Goal: Transaction & Acquisition: Purchase product/service

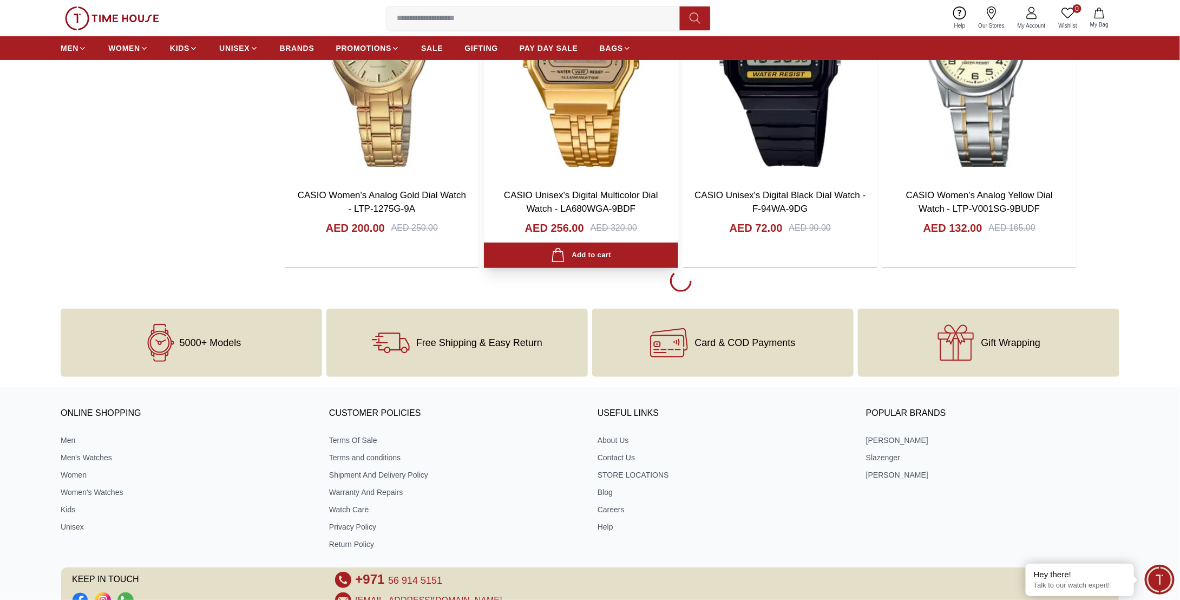
scroll to position [2219, 0]
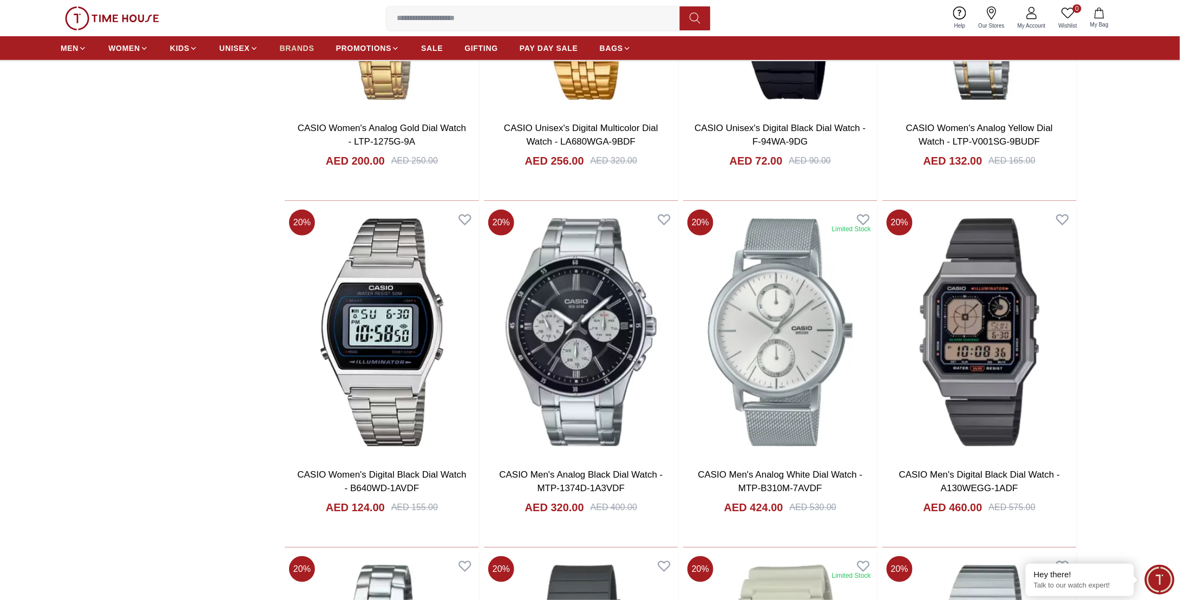
click at [292, 51] on span "BRANDS" at bounding box center [297, 48] width 35 height 11
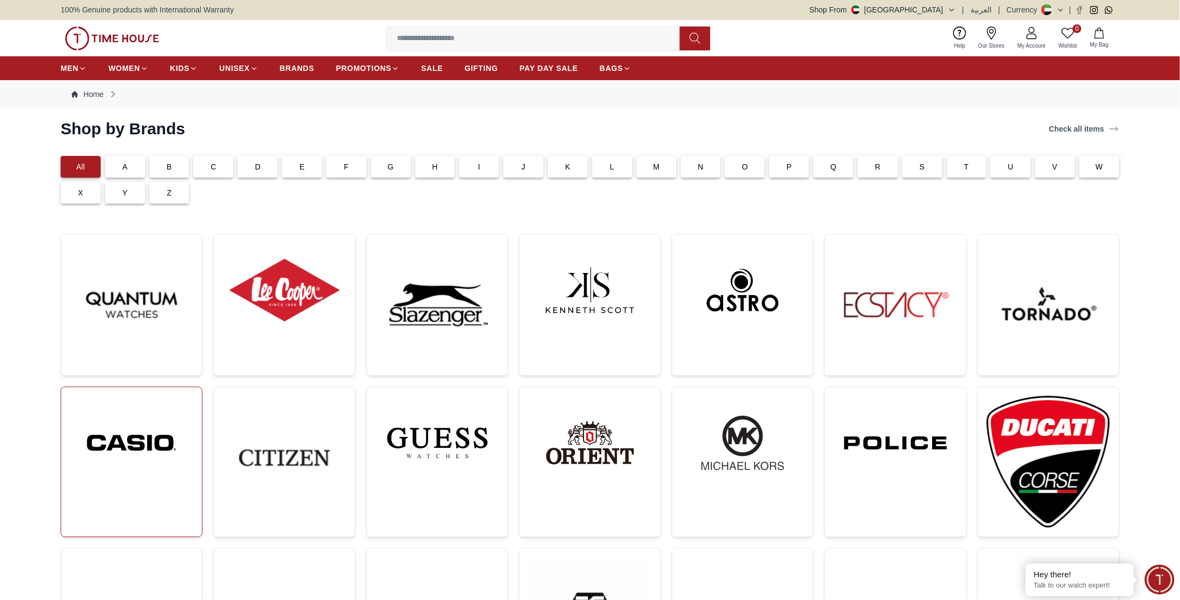
click at [124, 477] on img at bounding box center [131, 443] width 123 height 94
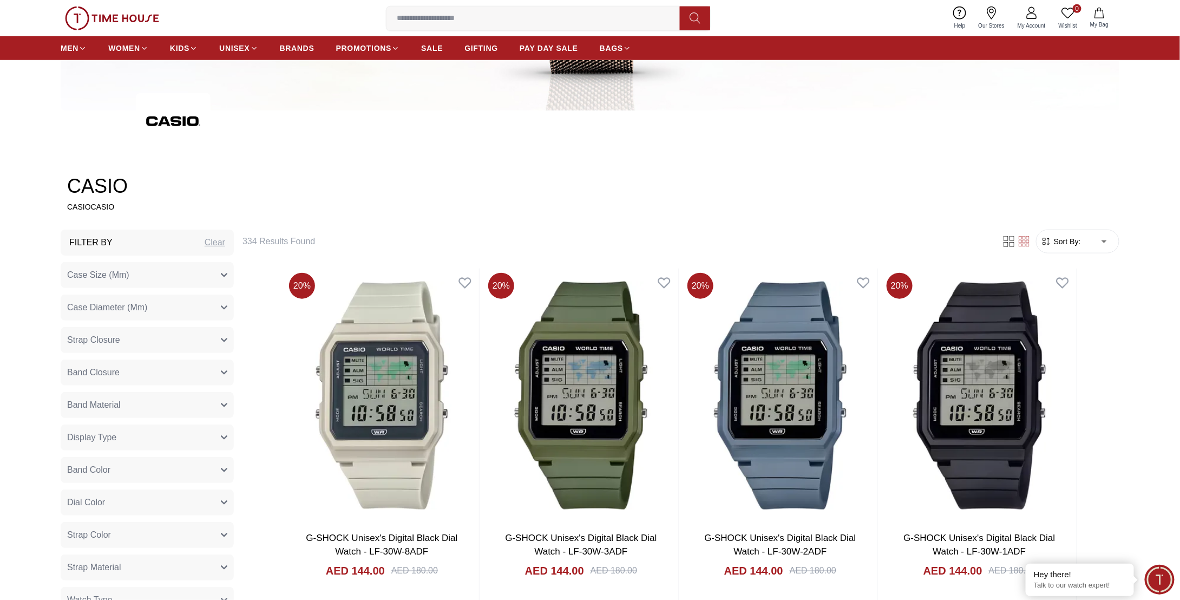
scroll to position [487, 0]
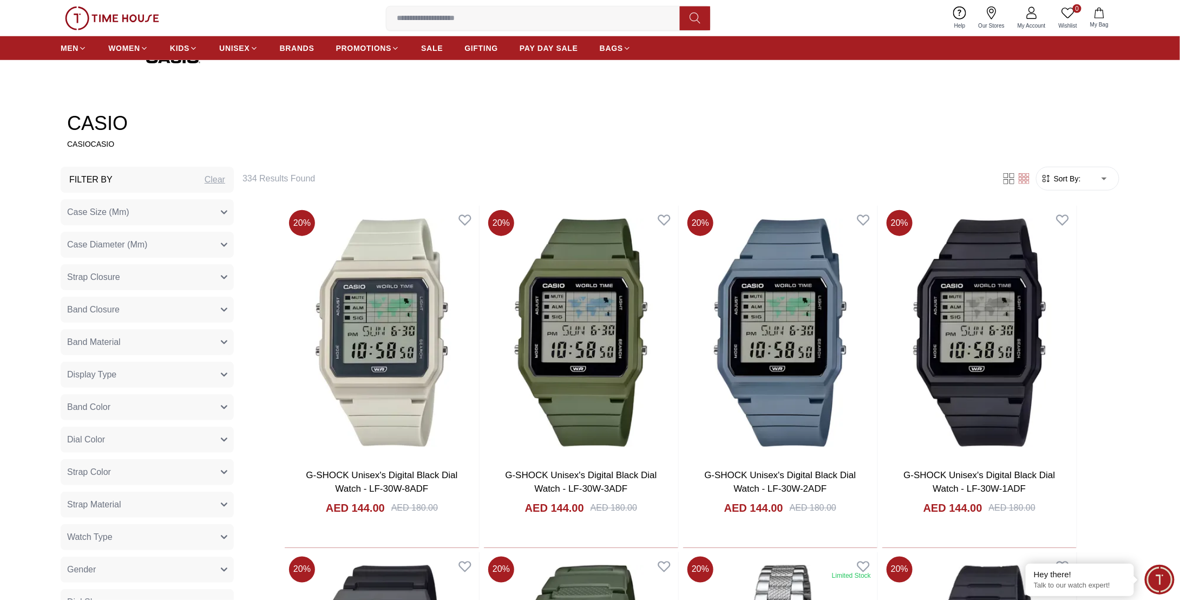
click at [222, 347] on button "Band Material" at bounding box center [147, 342] width 173 height 26
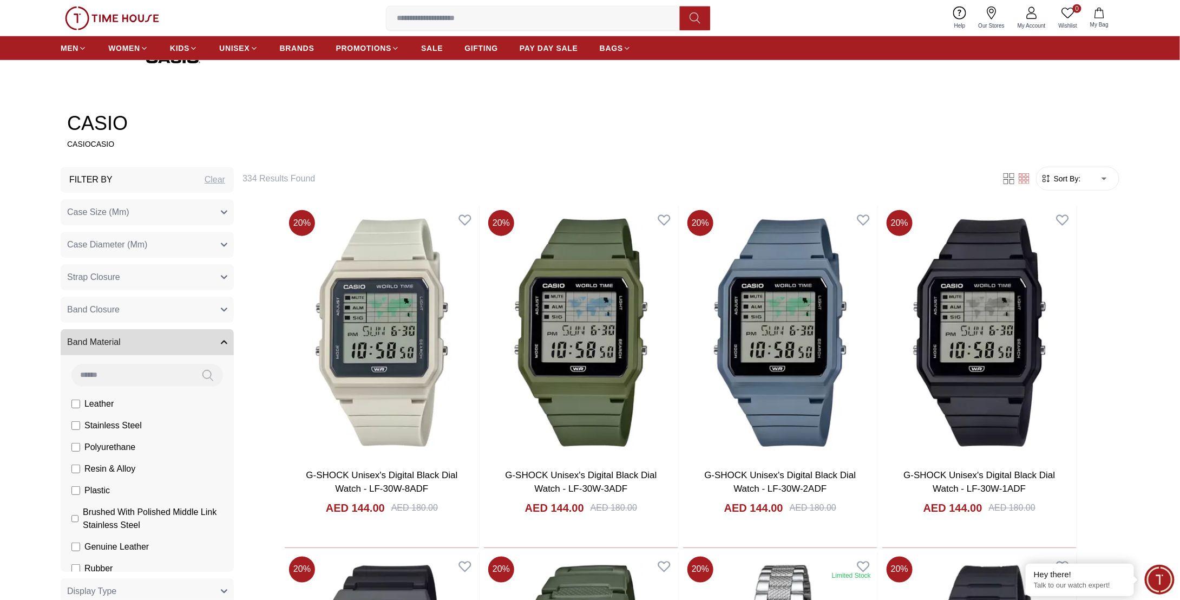
click at [0, 0] on li "Stainless Steel" at bounding box center [0, 0] width 0 height 0
click at [0, 0] on span "Stainless Steel" at bounding box center [0, 0] width 0 height 0
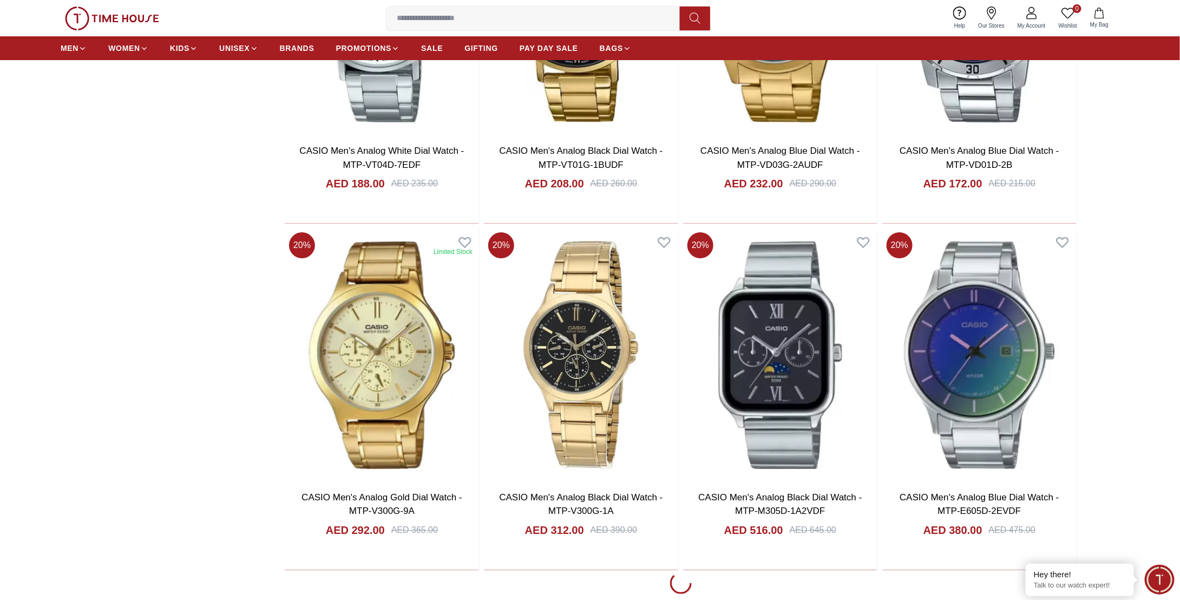
scroll to position [1894, 0]
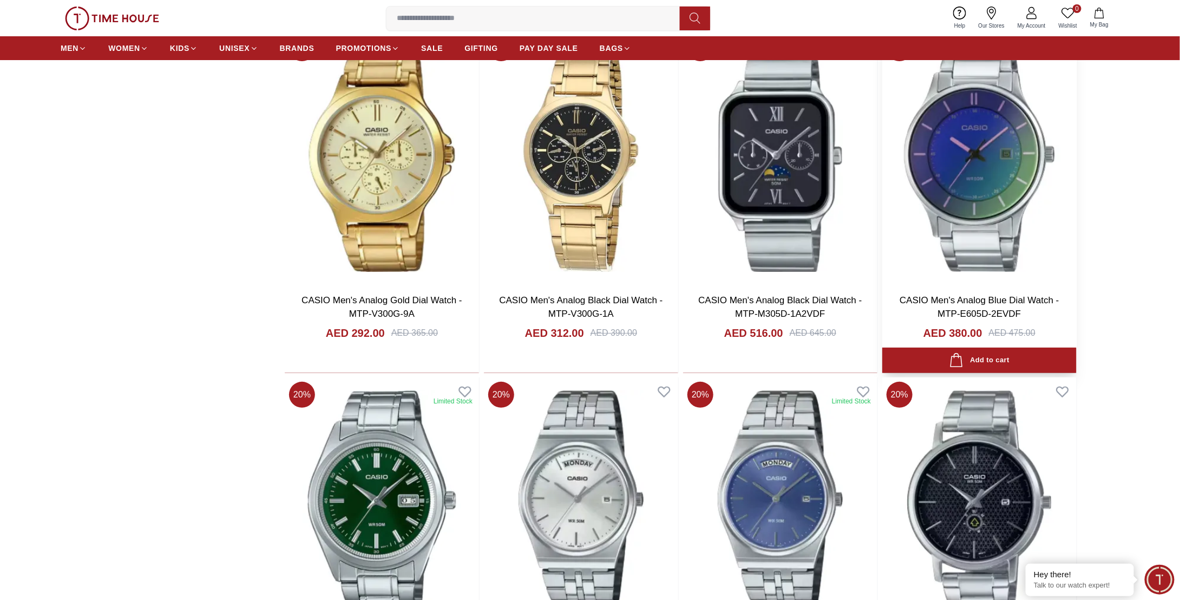
scroll to position [2057, 0]
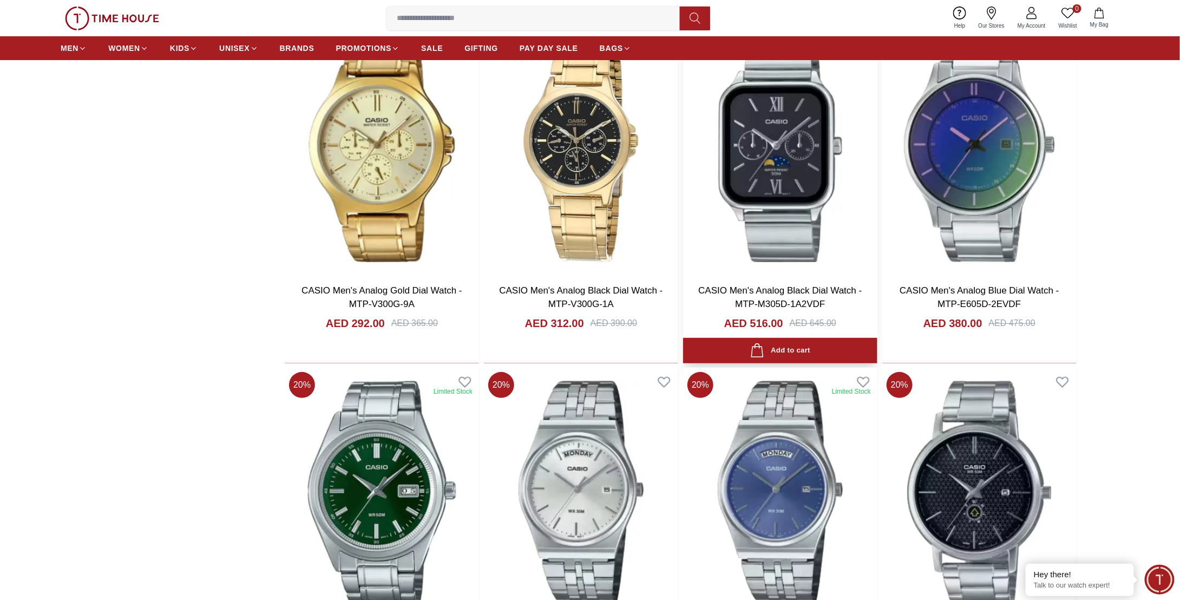
click at [829, 199] on img at bounding box center [780, 148] width 194 height 254
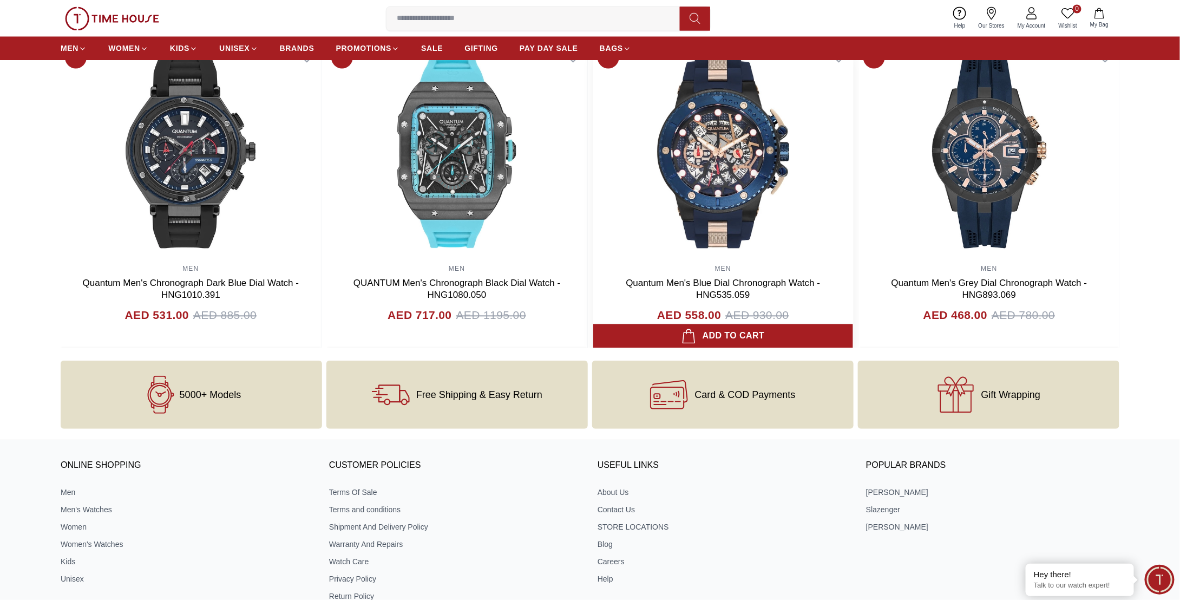
scroll to position [954, 0]
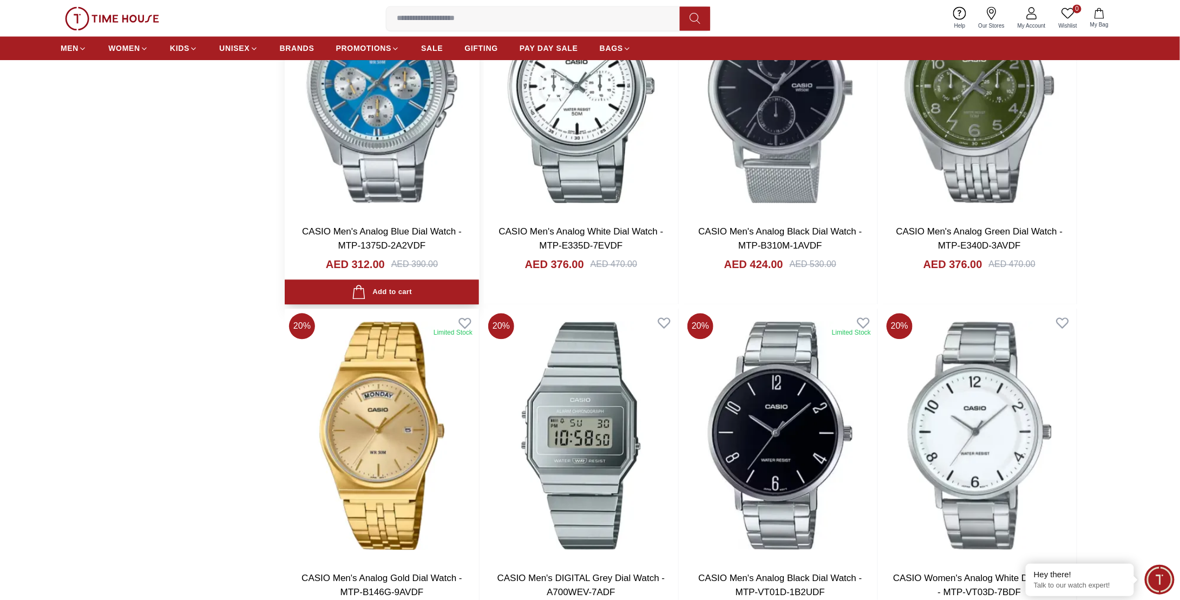
scroll to position [5453, 0]
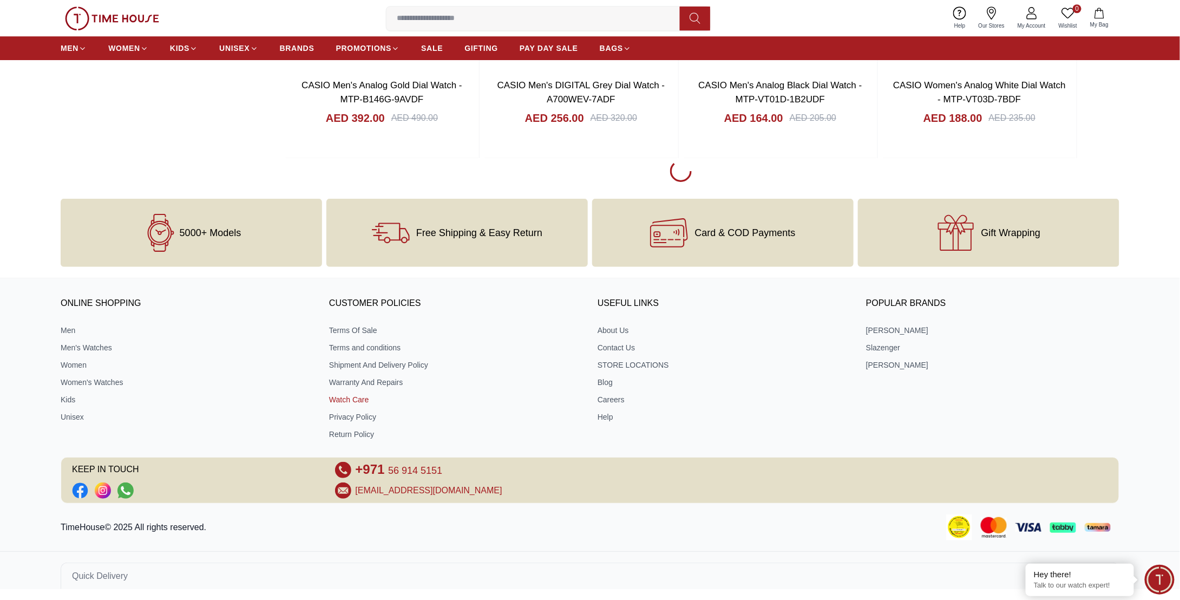
scroll to position [5728, 0]
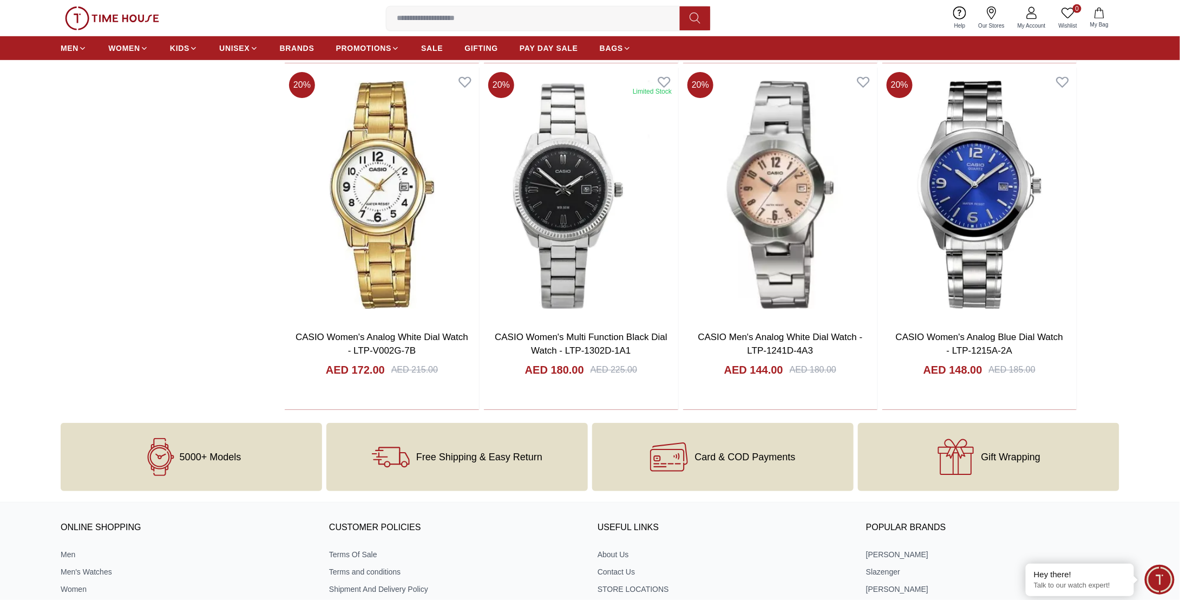
scroll to position [8440, 0]
